Goal: Navigation & Orientation: Find specific page/section

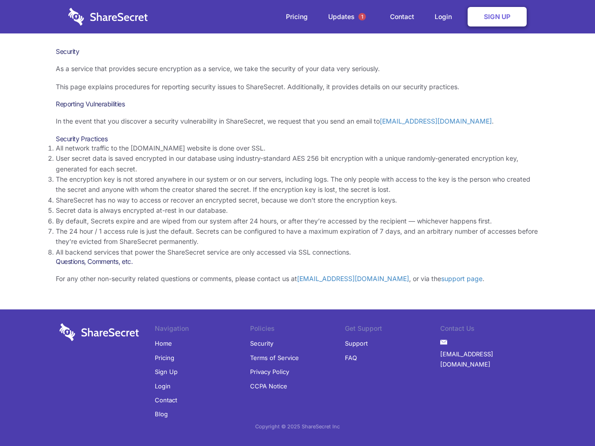
click at [298, 223] on li "By default, Secrets expire and are wiped from our system after 24 hours, or aft…" at bounding box center [298, 221] width 484 height 10
click at [362, 17] on span "1" at bounding box center [362, 16] width 7 height 7
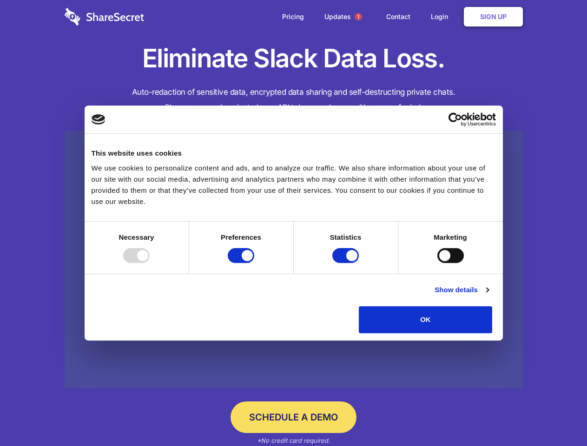
click at [150, 263] on div at bounding box center [136, 255] width 27 height 15
click at [254, 263] on input "Preferences" at bounding box center [241, 255] width 27 height 15
checkbox input "false"
click at [347, 263] on input "Statistics" at bounding box center [346, 255] width 27 height 15
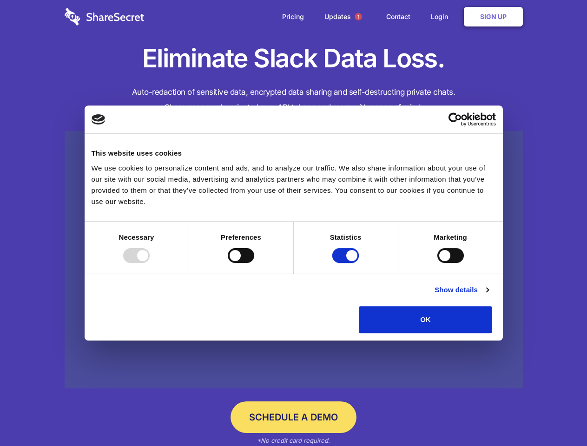
checkbox input "false"
click at [438, 263] on input "Marketing" at bounding box center [451, 255] width 27 height 15
checkbox input "true"
click at [489, 296] on link "Show details" at bounding box center [462, 290] width 54 height 11
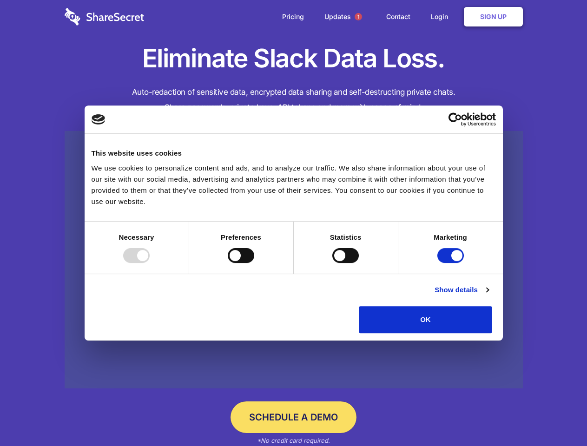
click at [0, 0] on li "Necessary 7 Necessary cookies help make a website usable by enabling basic func…" at bounding box center [0, 0] width 0 height 0
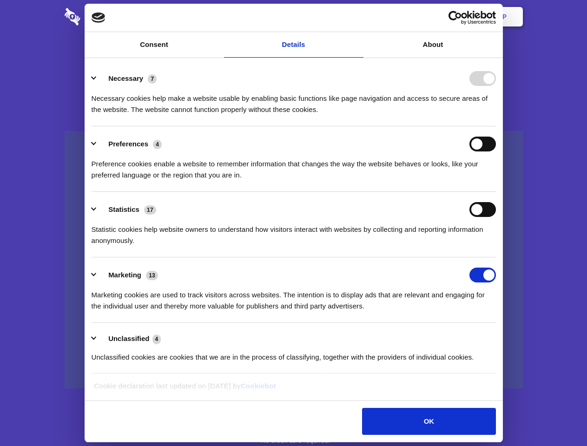
click at [358, 17] on span "1" at bounding box center [358, 16] width 7 height 7
